Goal: Task Accomplishment & Management: Complete application form

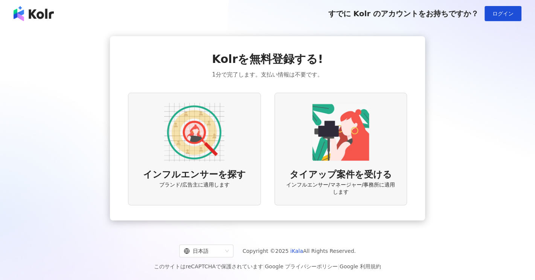
click at [194, 147] on img at bounding box center [194, 132] width 60 height 60
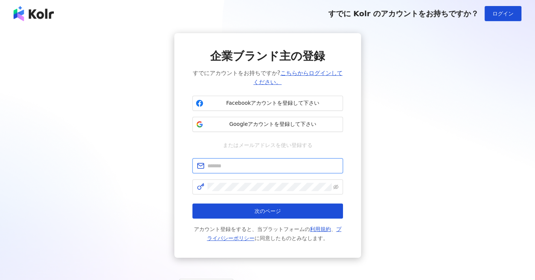
type input "**********"
